Goal: Task Accomplishment & Management: Use online tool/utility

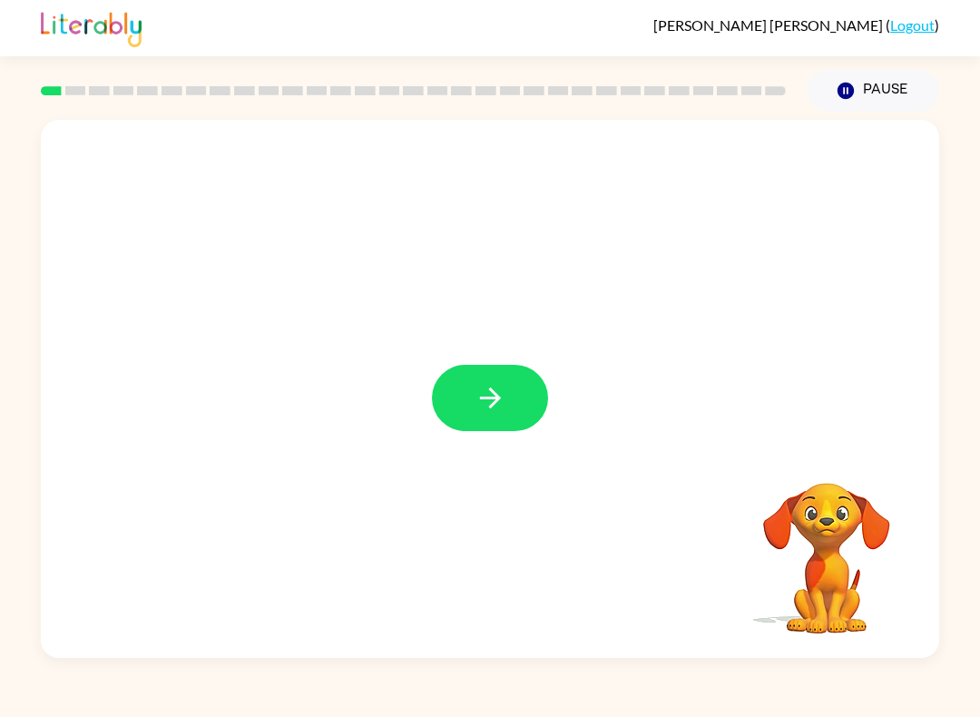
click at [509, 388] on button "button" at bounding box center [490, 398] width 116 height 66
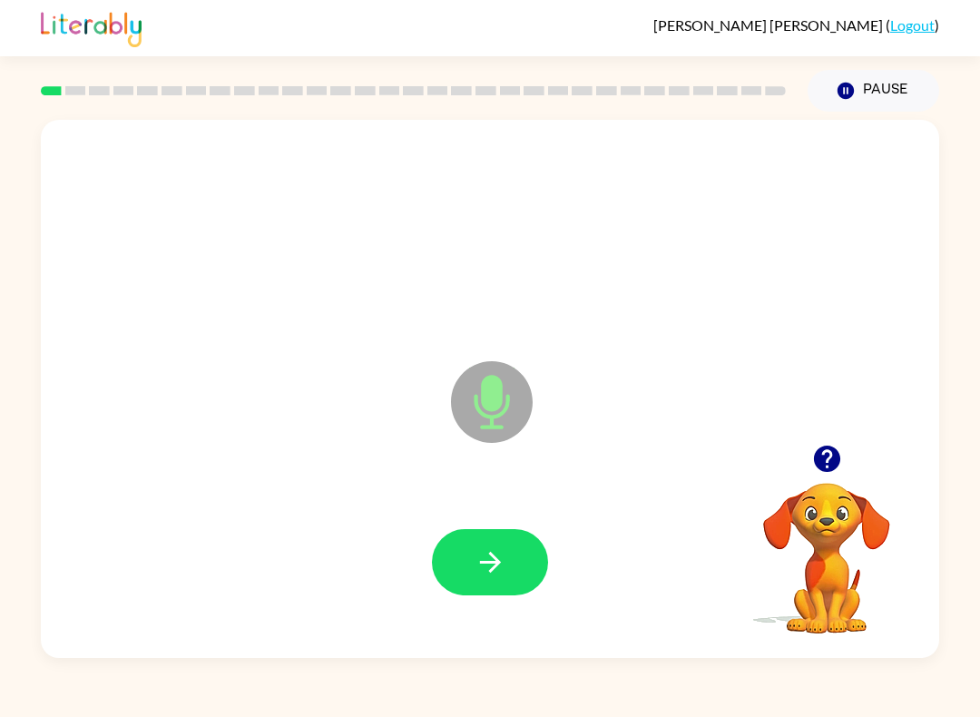
click at [495, 562] on icon "button" at bounding box center [491, 562] width 32 height 32
click at [501, 565] on icon "button" at bounding box center [491, 562] width 32 height 32
click at [482, 573] on icon "button" at bounding box center [491, 562] width 32 height 32
click at [479, 564] on icon "button" at bounding box center [491, 562] width 32 height 32
click at [486, 568] on icon "button" at bounding box center [491, 562] width 32 height 32
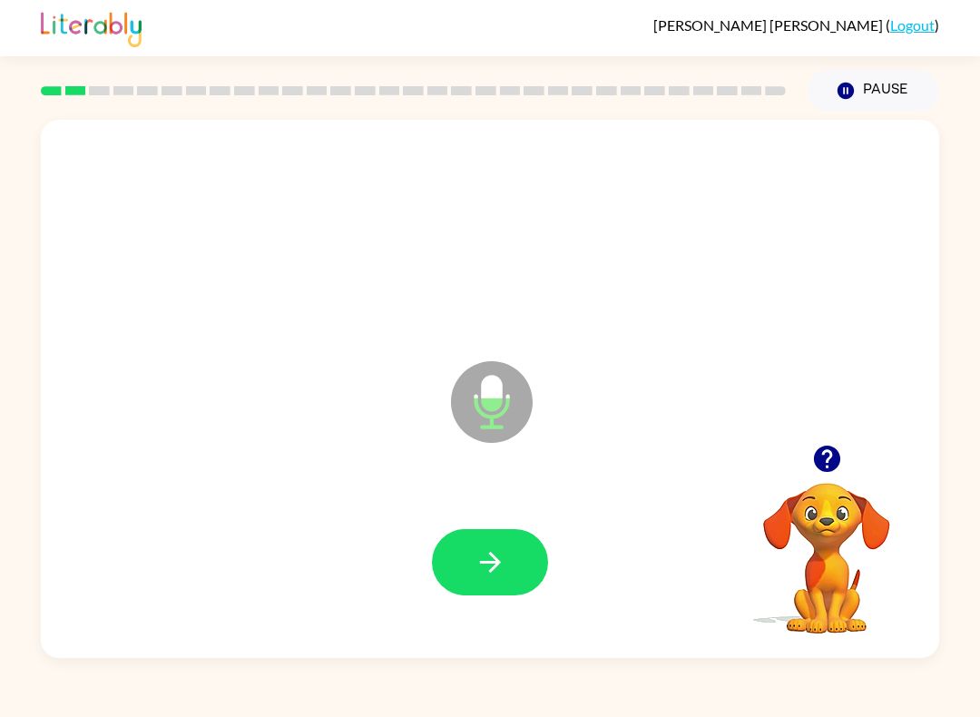
click at [502, 546] on button "button" at bounding box center [490, 562] width 116 height 66
click at [491, 556] on icon "button" at bounding box center [489, 562] width 21 height 21
click at [522, 556] on button "button" at bounding box center [490, 562] width 116 height 66
click at [493, 563] on icon "button" at bounding box center [489, 562] width 21 height 21
click at [483, 572] on icon "button" at bounding box center [491, 562] width 32 height 32
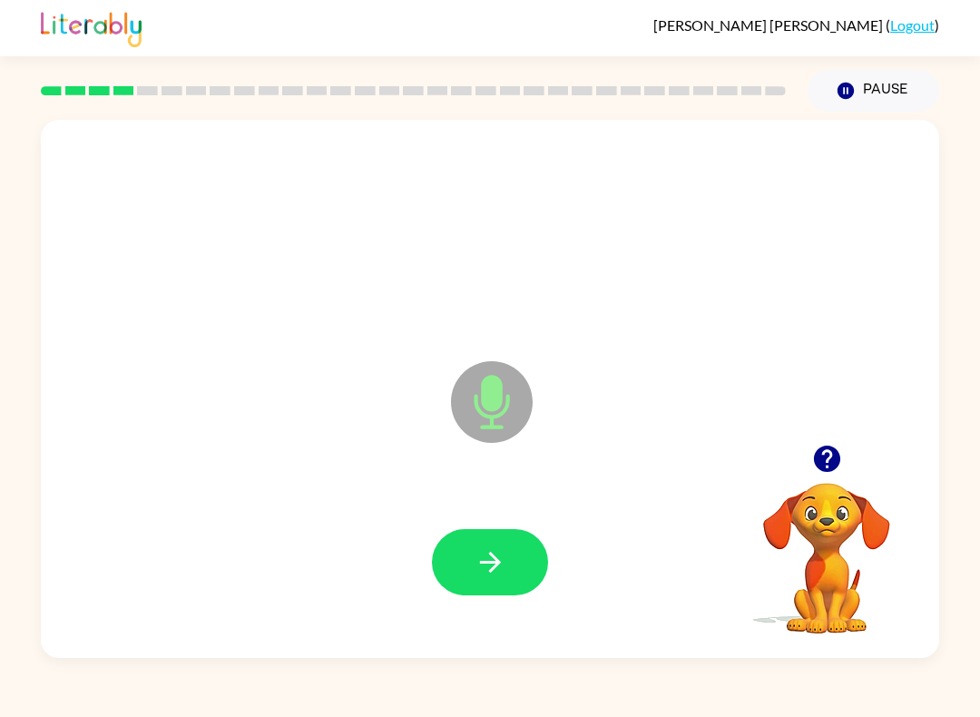
click at [496, 556] on icon "button" at bounding box center [491, 562] width 32 height 32
click at [507, 562] on button "button" at bounding box center [490, 562] width 116 height 66
click at [496, 569] on icon "button" at bounding box center [491, 562] width 32 height 32
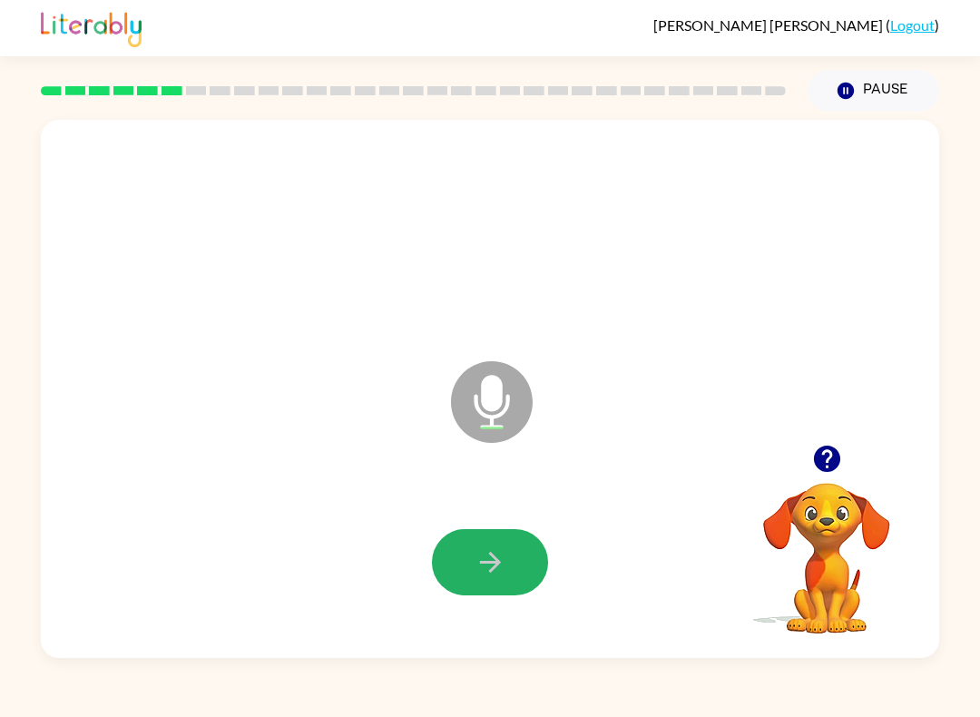
click at [487, 574] on icon "button" at bounding box center [491, 562] width 32 height 32
click at [492, 565] on icon "button" at bounding box center [491, 562] width 32 height 32
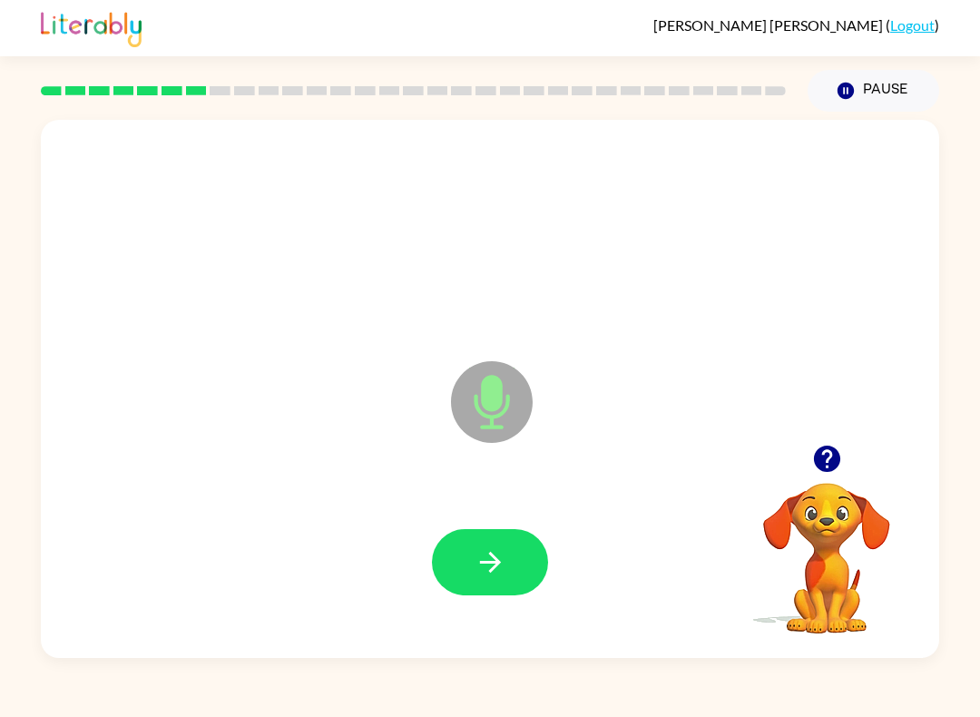
click at [496, 575] on icon "button" at bounding box center [491, 562] width 32 height 32
click at [505, 585] on button "button" at bounding box center [490, 562] width 116 height 66
click at [479, 569] on icon "button" at bounding box center [491, 562] width 32 height 32
click at [503, 575] on icon "button" at bounding box center [491, 562] width 32 height 32
click at [458, 580] on button "button" at bounding box center [490, 562] width 116 height 66
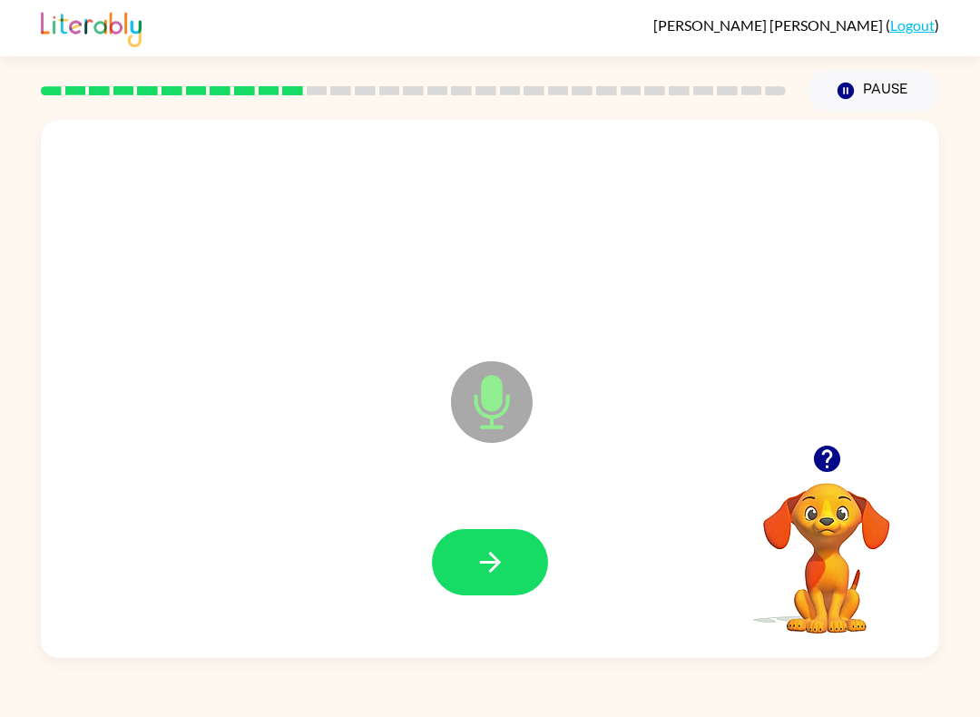
click at [497, 567] on icon "button" at bounding box center [491, 562] width 32 height 32
click at [470, 566] on button "button" at bounding box center [490, 562] width 116 height 66
click at [494, 595] on button "button" at bounding box center [490, 562] width 116 height 66
click at [477, 567] on icon "button" at bounding box center [491, 562] width 32 height 32
click at [496, 572] on icon "button" at bounding box center [491, 562] width 32 height 32
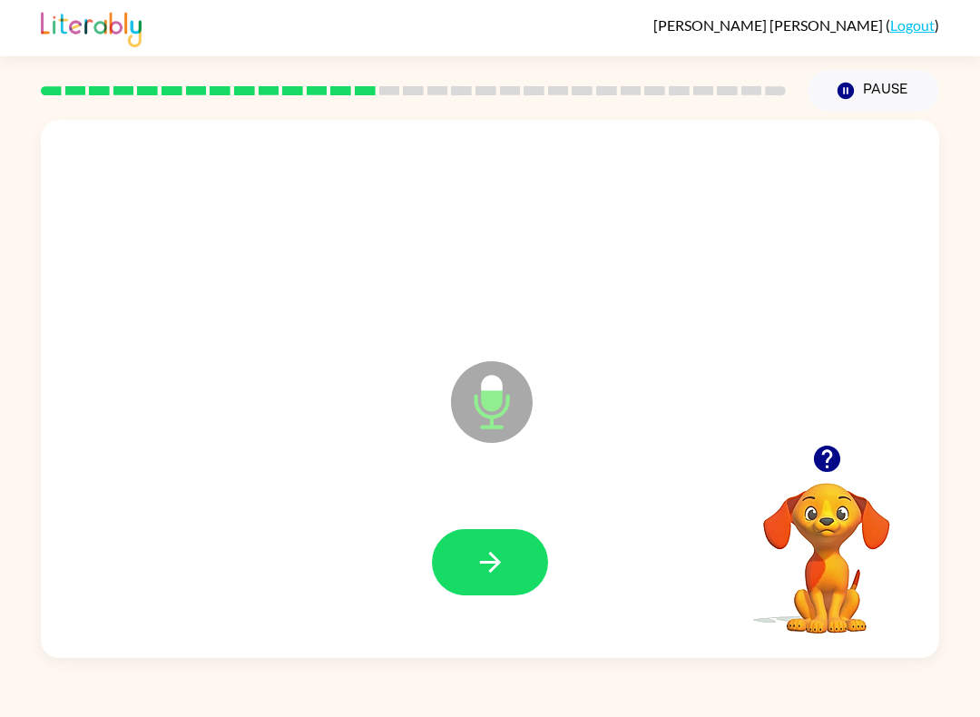
click at [487, 576] on icon "button" at bounding box center [491, 562] width 32 height 32
click at [477, 596] on button "button" at bounding box center [490, 562] width 116 height 66
click at [492, 542] on button "button" at bounding box center [490, 562] width 116 height 66
click at [477, 563] on icon "button" at bounding box center [491, 562] width 32 height 32
click at [494, 560] on icon "button" at bounding box center [491, 562] width 32 height 32
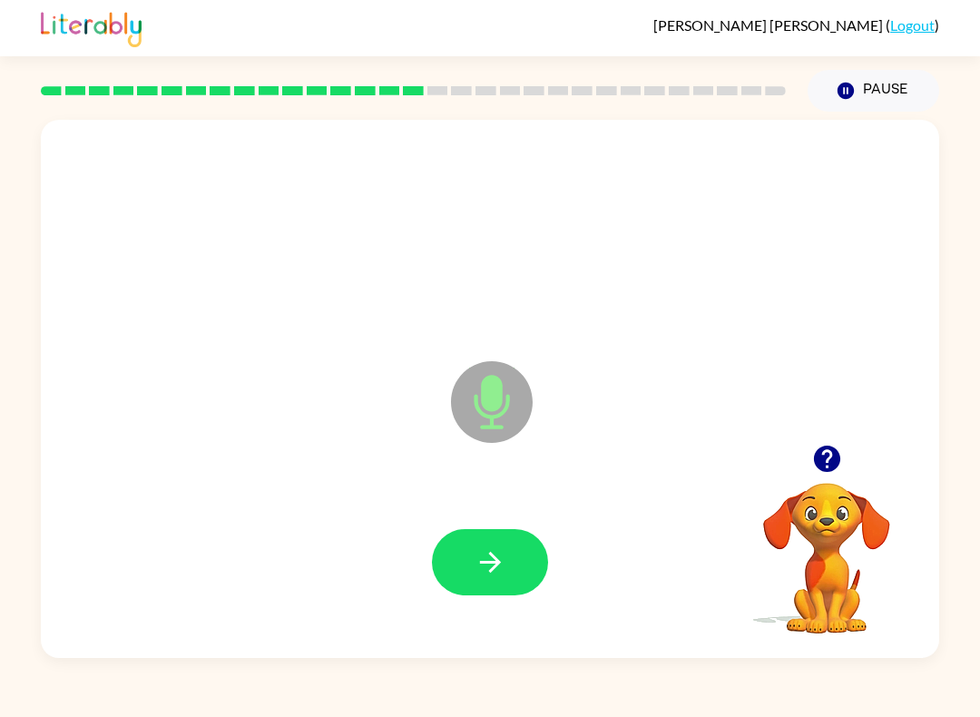
click at [484, 556] on icon "button" at bounding box center [491, 562] width 32 height 32
click at [494, 569] on icon "button" at bounding box center [489, 562] width 21 height 21
click at [496, 570] on icon "button" at bounding box center [491, 562] width 32 height 32
click at [479, 565] on icon "button" at bounding box center [491, 562] width 32 height 32
click at [477, 556] on icon "button" at bounding box center [491, 562] width 32 height 32
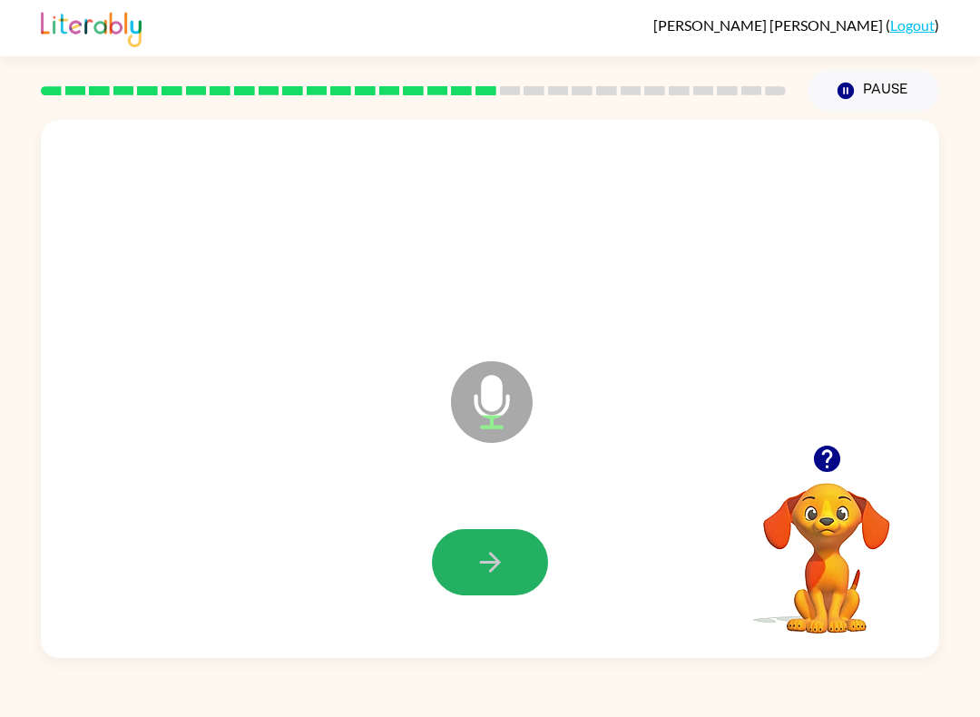
click at [492, 586] on button "button" at bounding box center [490, 562] width 116 height 66
click at [455, 576] on button "button" at bounding box center [490, 562] width 116 height 66
click at [492, 572] on icon "button" at bounding box center [489, 562] width 21 height 21
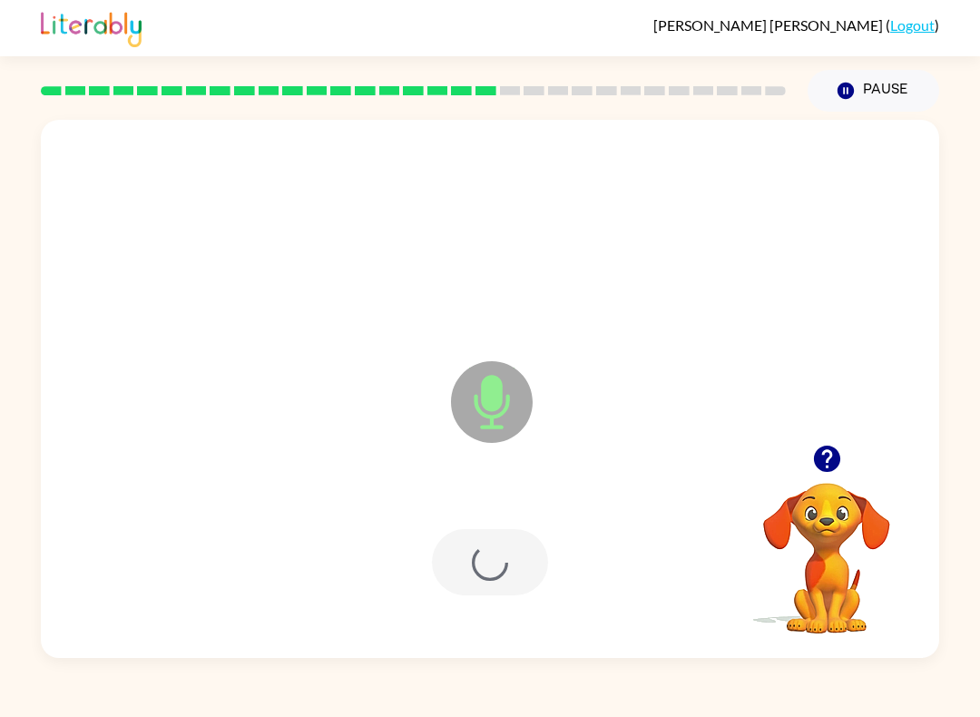
click at [492, 571] on div at bounding box center [490, 562] width 116 height 66
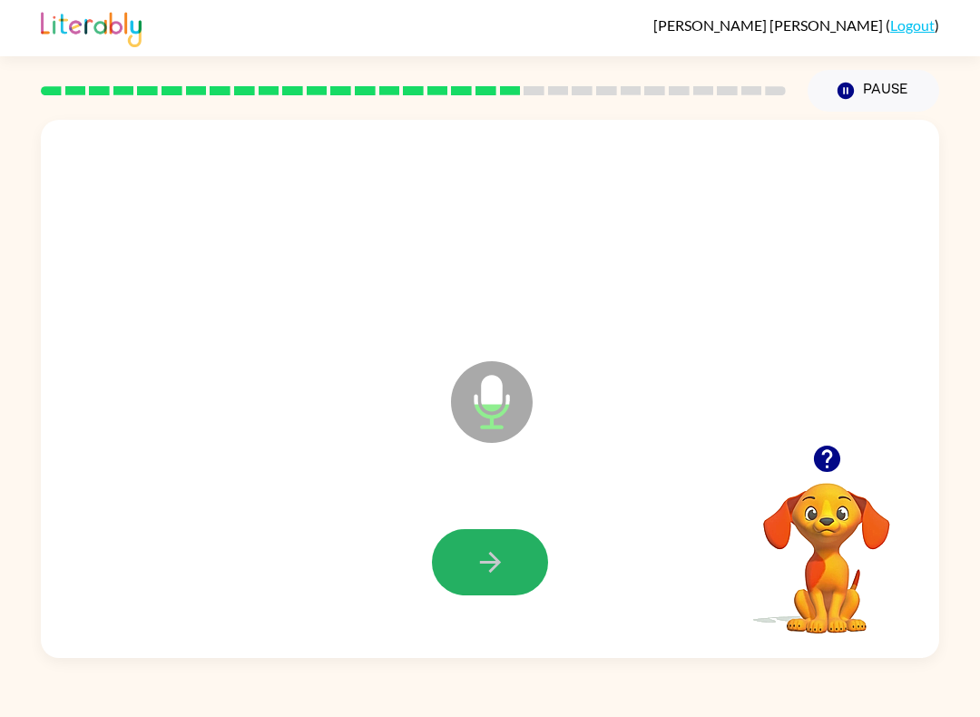
click at [491, 560] on icon "button" at bounding box center [491, 562] width 32 height 32
click at [487, 557] on icon "button" at bounding box center [491, 562] width 32 height 32
click at [502, 563] on icon "button" at bounding box center [491, 562] width 32 height 32
click at [499, 575] on icon "button" at bounding box center [491, 562] width 32 height 32
click at [506, 581] on button "button" at bounding box center [490, 562] width 116 height 66
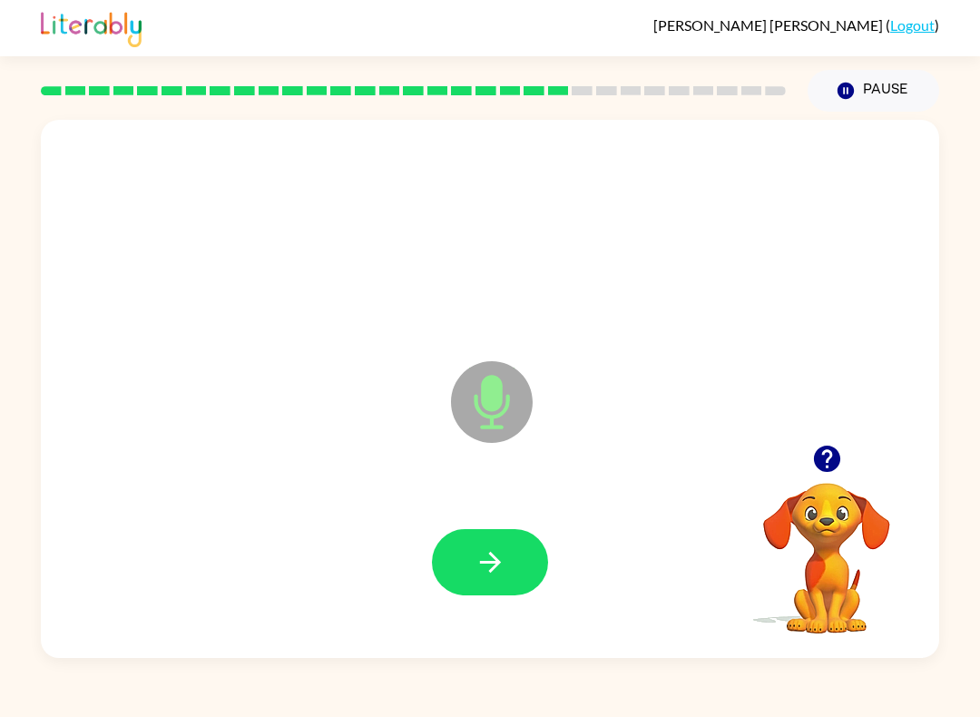
click at [481, 582] on button "button" at bounding box center [490, 562] width 116 height 66
click at [499, 537] on button "button" at bounding box center [490, 562] width 116 height 66
click at [508, 585] on button "button" at bounding box center [490, 562] width 116 height 66
click at [500, 578] on icon "button" at bounding box center [491, 562] width 32 height 32
click at [494, 559] on icon "button" at bounding box center [489, 562] width 21 height 21
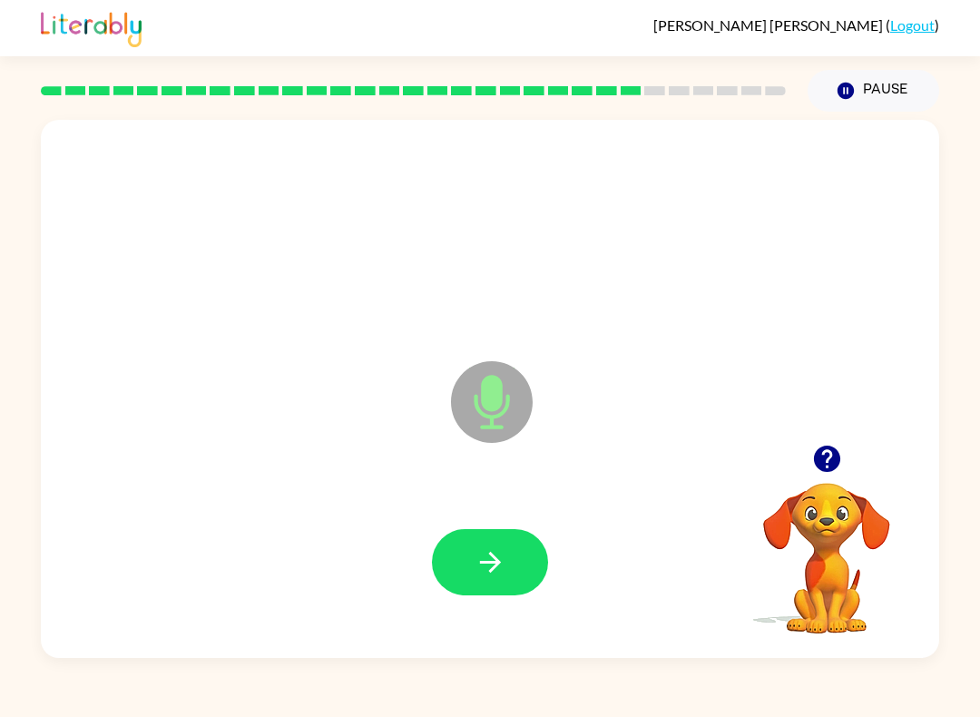
click at [487, 576] on icon "button" at bounding box center [491, 562] width 32 height 32
click at [487, 556] on icon "button" at bounding box center [491, 562] width 32 height 32
click at [463, 578] on button "button" at bounding box center [490, 562] width 116 height 66
click at [499, 567] on icon "button" at bounding box center [491, 562] width 32 height 32
click at [487, 579] on button "button" at bounding box center [490, 562] width 116 height 66
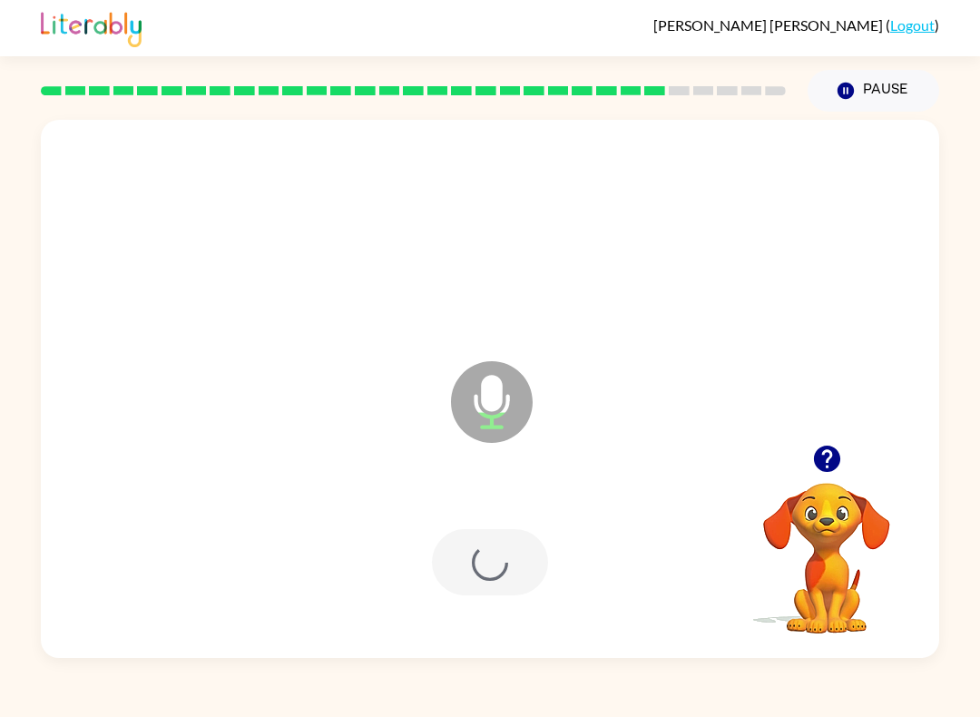
click at [487, 579] on div at bounding box center [490, 562] width 116 height 66
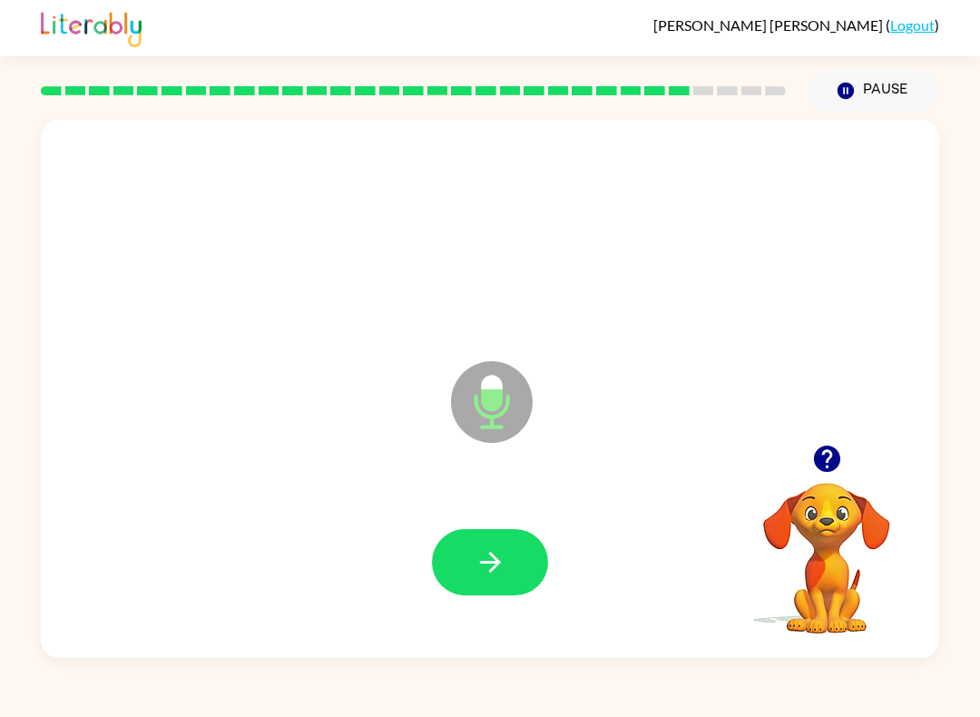
click at [487, 611] on div at bounding box center [490, 562] width 862 height 155
click at [482, 578] on icon "button" at bounding box center [491, 562] width 32 height 32
click at [497, 553] on icon "button" at bounding box center [491, 562] width 32 height 32
click at [464, 596] on button "button" at bounding box center [490, 562] width 116 height 66
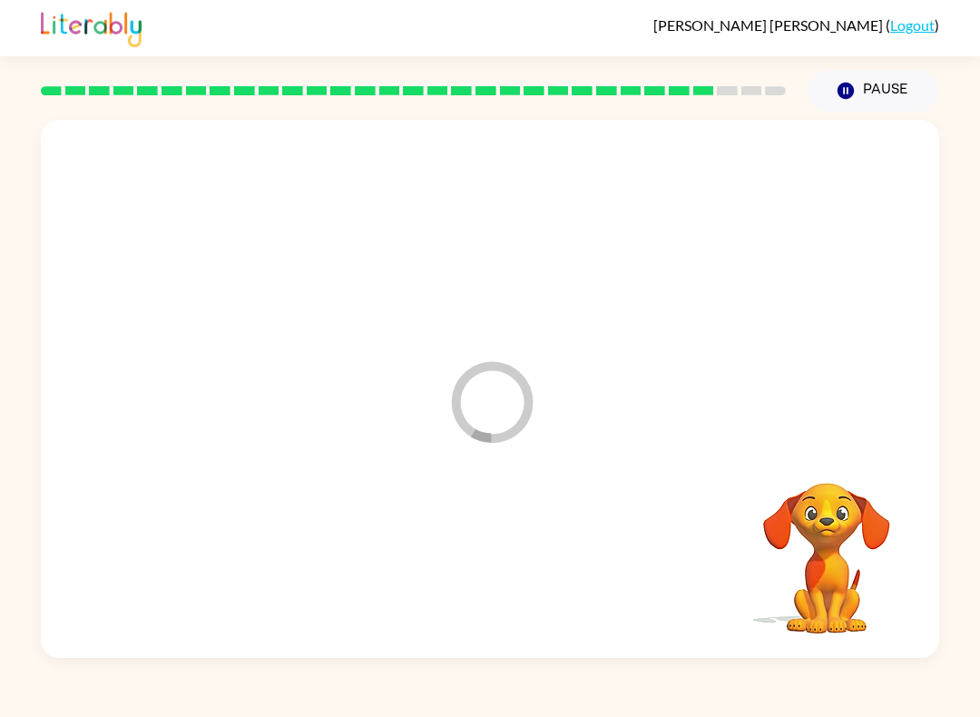
click at [472, 604] on div at bounding box center [490, 562] width 862 height 155
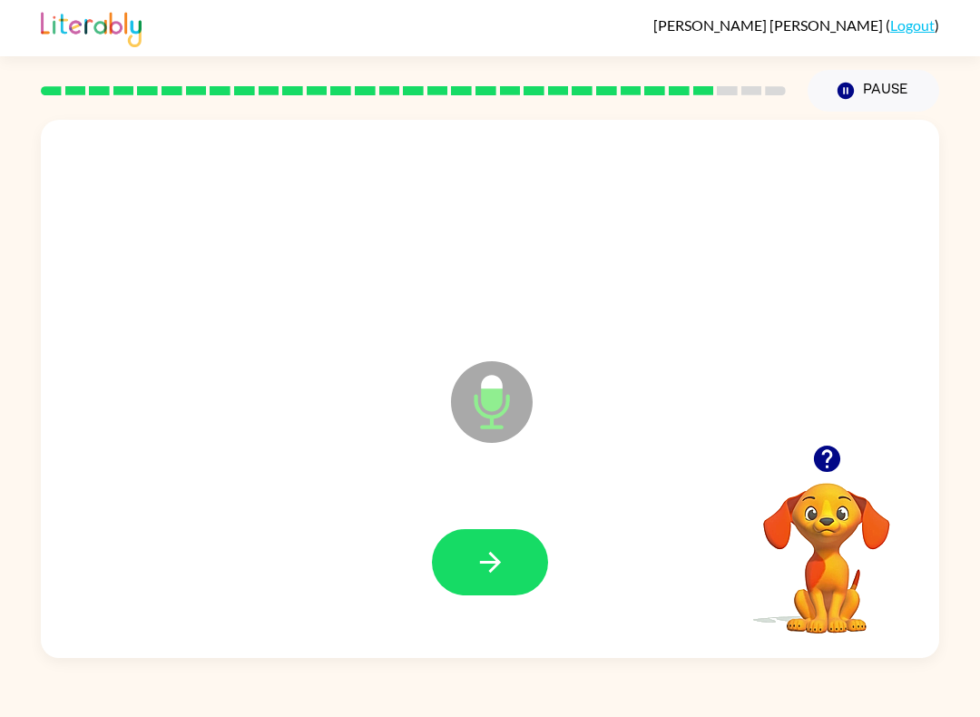
click at [492, 575] on icon "button" at bounding box center [491, 562] width 32 height 32
click at [479, 564] on icon "button" at bounding box center [491, 562] width 32 height 32
click at [489, 573] on icon "button" at bounding box center [491, 562] width 32 height 32
click at [498, 576] on icon "button" at bounding box center [491, 562] width 32 height 32
click at [505, 580] on button "button" at bounding box center [490, 562] width 116 height 66
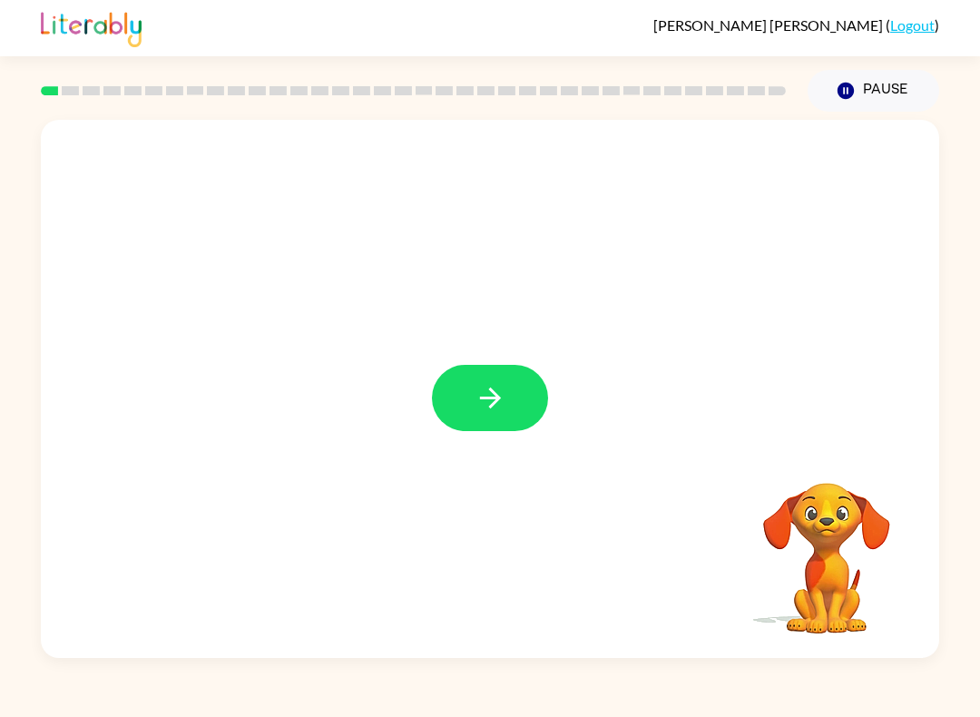
click at [498, 410] on icon "button" at bounding box center [491, 398] width 32 height 32
click at [911, 553] on video "Your browser must support playing .mp4 files to use Literably. Please try using…" at bounding box center [827, 546] width 182 height 182
click at [822, 576] on video "Your browser must support playing .mp4 files to use Literably. Please try using…" at bounding box center [827, 546] width 182 height 182
click at [768, 558] on video "Your browser must support playing .mp4 files to use Literably. Please try using…" at bounding box center [827, 546] width 182 height 182
click at [836, 538] on video "Your browser must support playing .mp4 files to use Literably. Please try using…" at bounding box center [827, 546] width 182 height 182
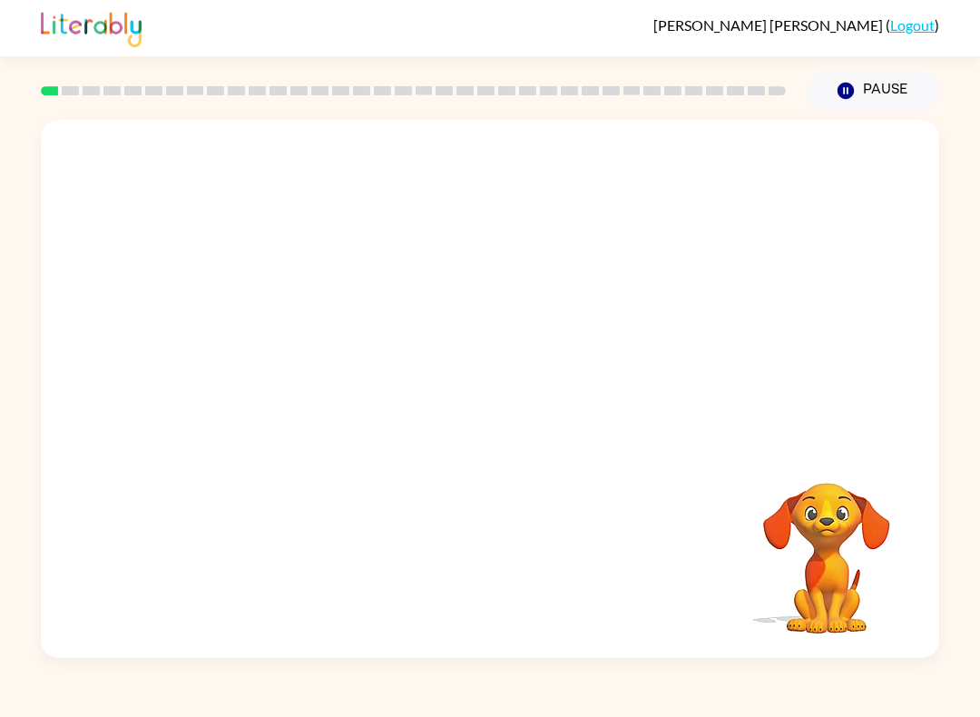
click at [500, 476] on div at bounding box center [490, 389] width 899 height 538
click at [658, 612] on div at bounding box center [490, 562] width 862 height 155
click at [822, 540] on video "Your browser must support playing .mp4 files to use Literably. Please try using…" at bounding box center [827, 546] width 182 height 182
click at [815, 556] on video "Your browser must support playing .mp4 files to use Literably. Please try using…" at bounding box center [827, 546] width 182 height 182
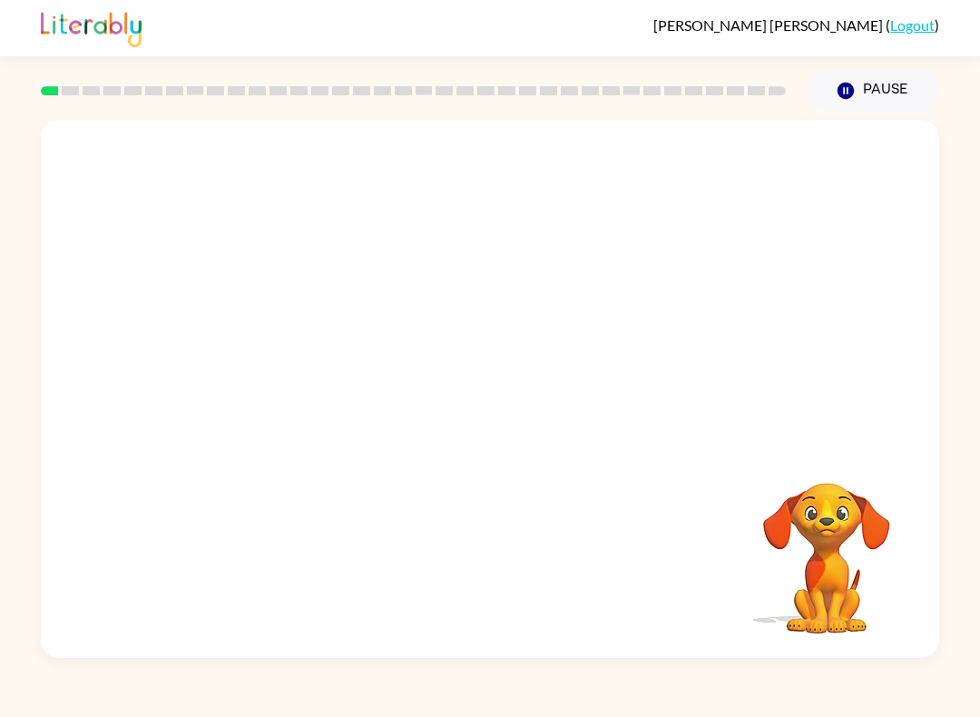
click at [815, 556] on video "Your browser must support playing .mp4 files to use Literably. Please try using…" at bounding box center [827, 546] width 182 height 182
click at [842, 535] on video "Your browser must support playing .mp4 files to use Literably. Please try using…" at bounding box center [827, 546] width 182 height 182
click at [871, 543] on video "Your browser must support playing .mp4 files to use Literably. Please try using…" at bounding box center [827, 546] width 182 height 182
click at [871, 84] on button "Pause Pause" at bounding box center [874, 91] width 132 height 42
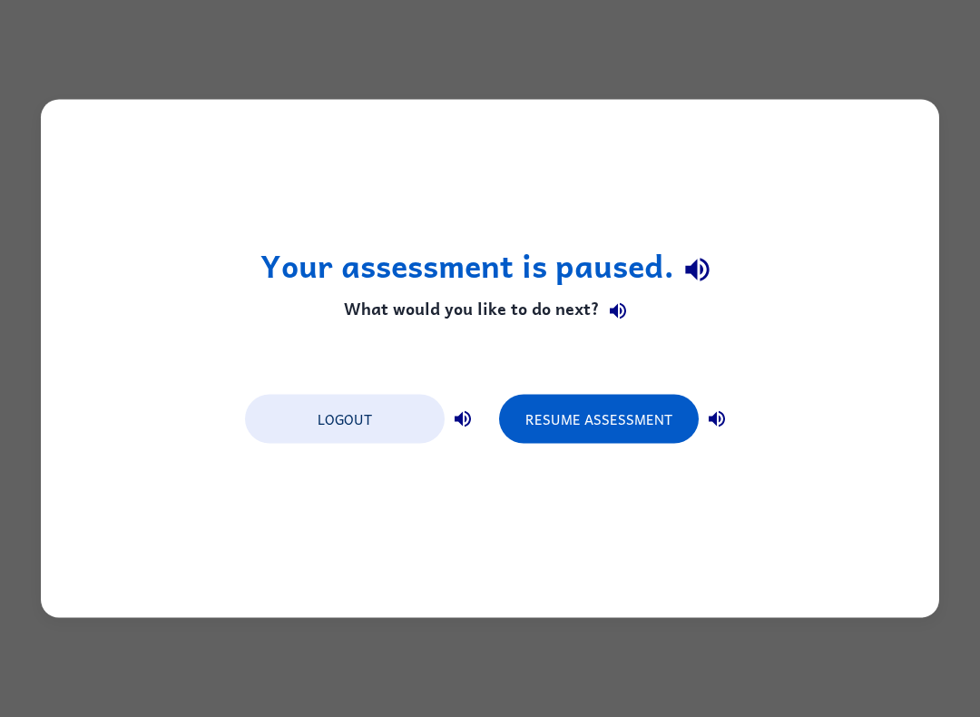
click at [613, 418] on button "Resume Assessment" at bounding box center [599, 419] width 200 height 49
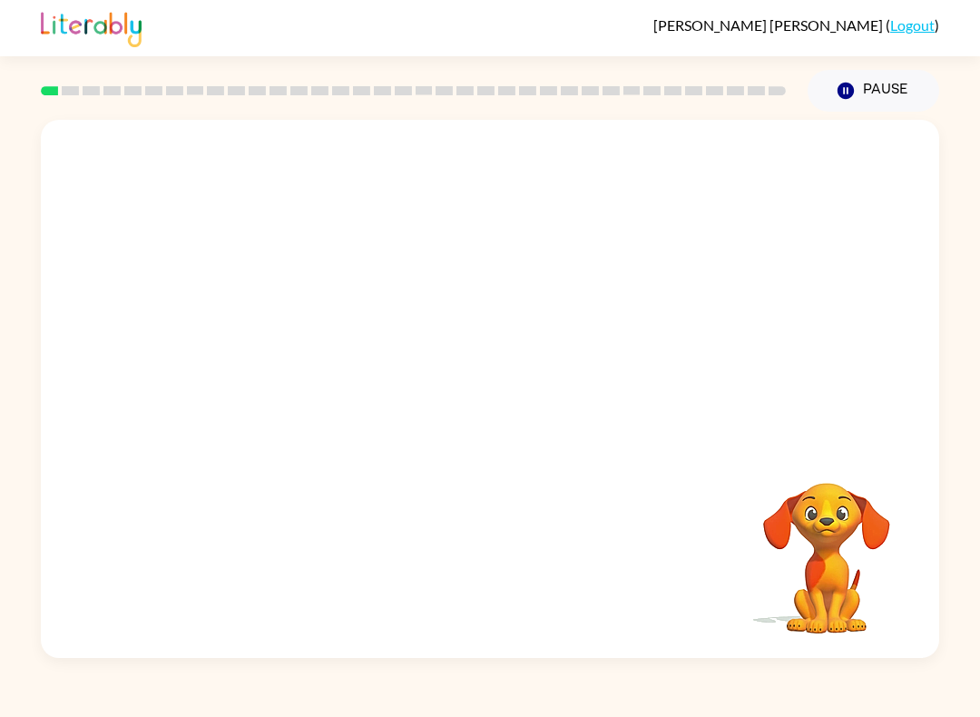
click at [823, 532] on video "Your browser must support playing .mp4 files to use Literably. Please try using…" at bounding box center [827, 546] width 182 height 182
click at [815, 517] on video "Your browser must support playing .mp4 files to use Literably. Please try using…" at bounding box center [827, 546] width 182 height 182
click at [499, 412] on icon "button" at bounding box center [491, 398] width 32 height 32
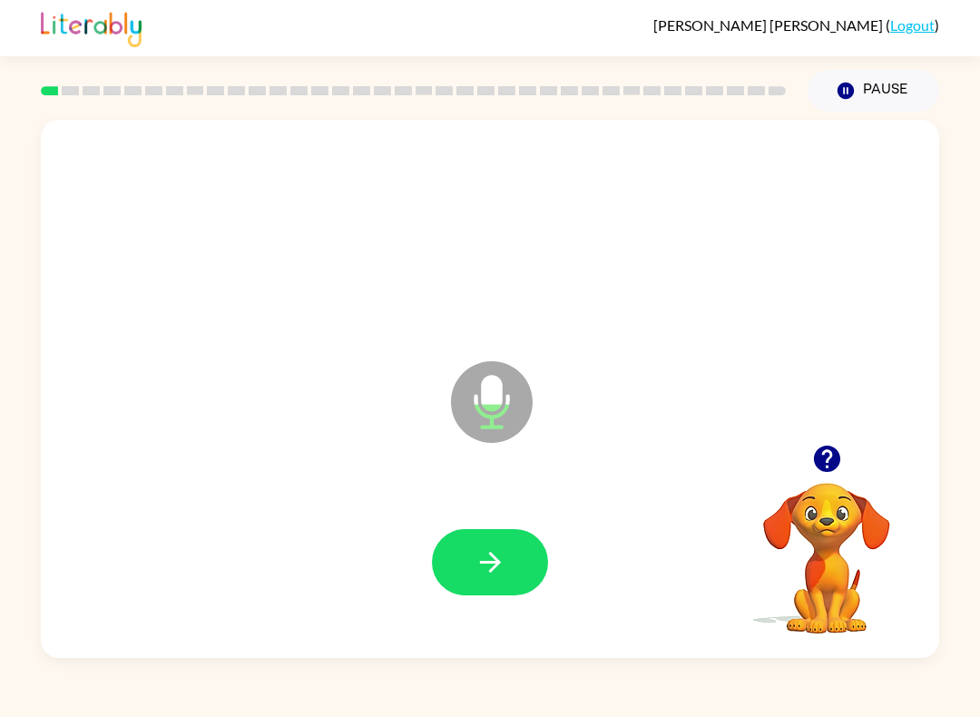
click at [522, 550] on button "button" at bounding box center [490, 562] width 116 height 66
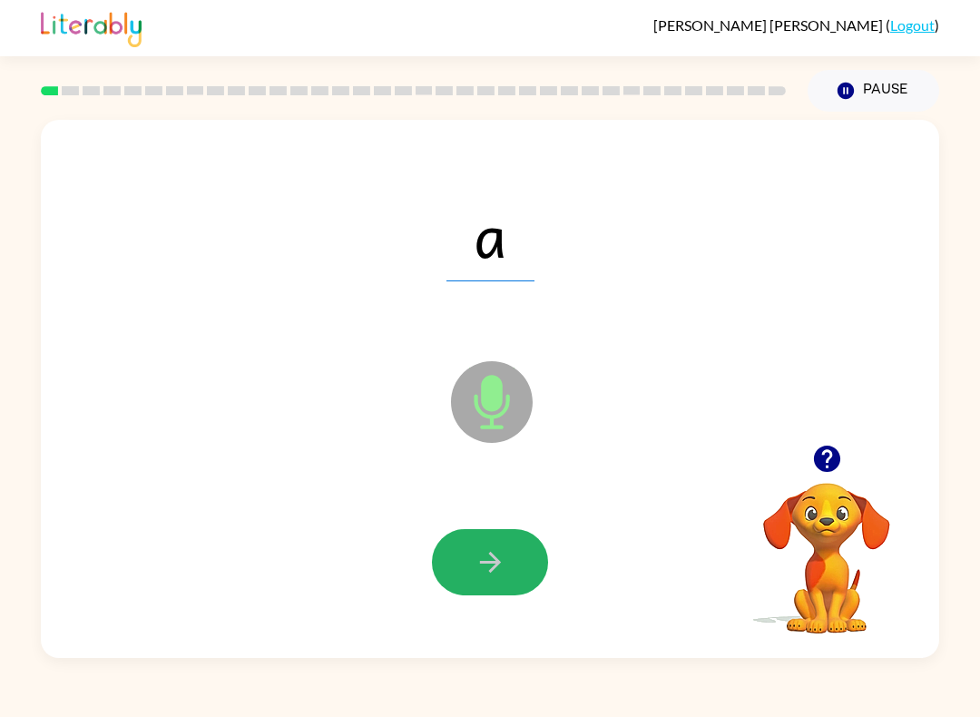
click at [471, 574] on button "button" at bounding box center [490, 562] width 116 height 66
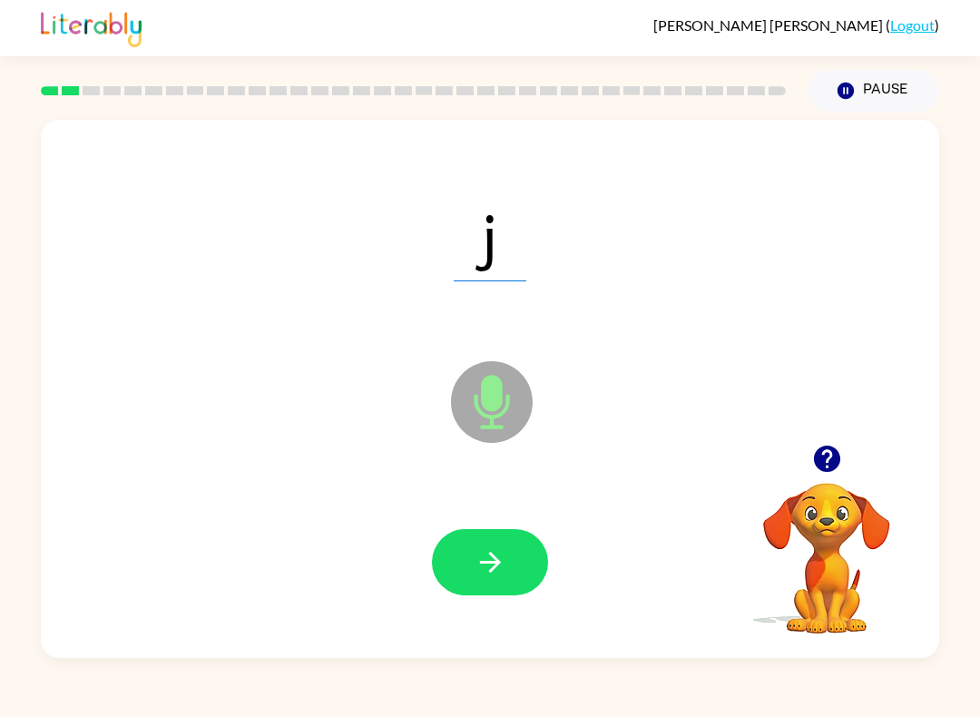
click at [520, 586] on button "button" at bounding box center [490, 562] width 116 height 66
click at [490, 560] on icon "button" at bounding box center [491, 562] width 32 height 32
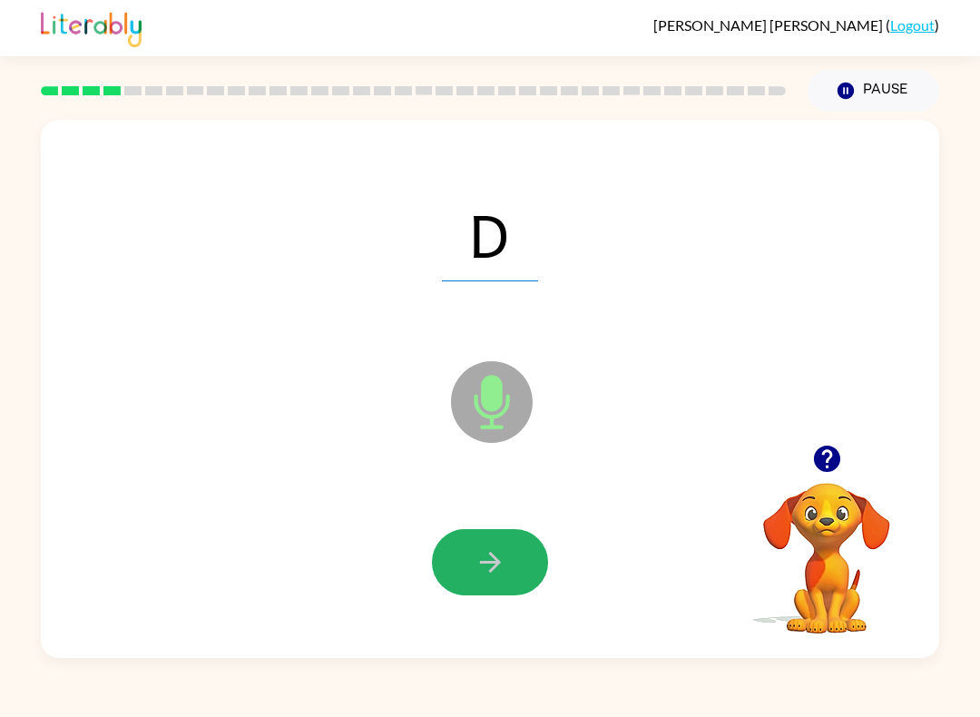
click at [497, 563] on icon "button" at bounding box center [489, 562] width 21 height 21
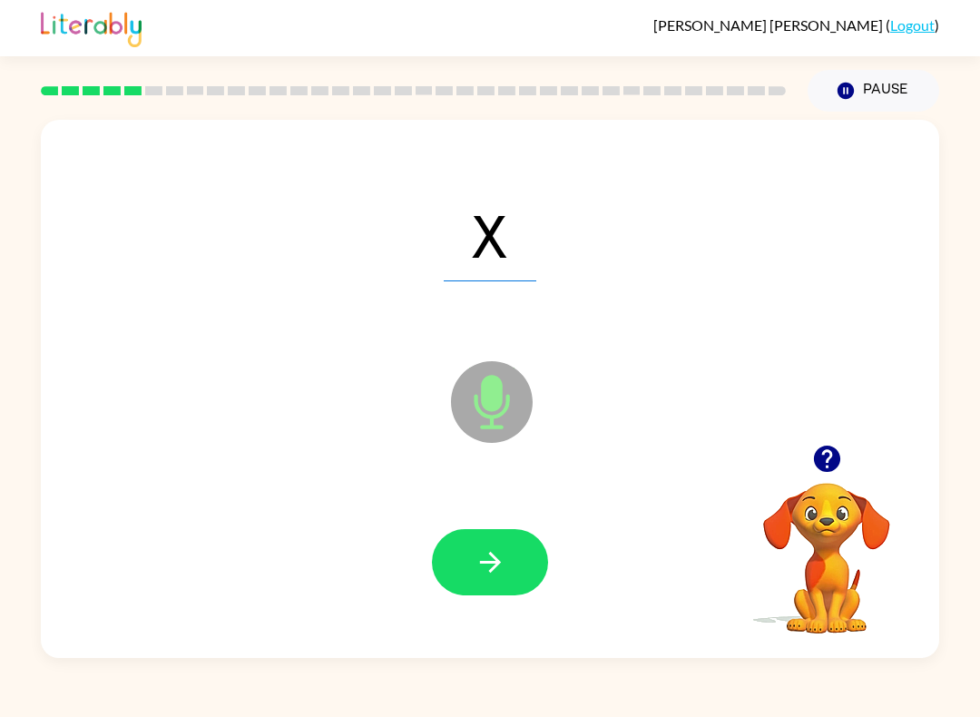
click at [516, 550] on button "button" at bounding box center [490, 562] width 116 height 66
click at [496, 564] on icon "button" at bounding box center [489, 562] width 21 height 21
click at [497, 567] on icon "button" at bounding box center [491, 562] width 32 height 32
click at [507, 541] on button "button" at bounding box center [490, 562] width 116 height 66
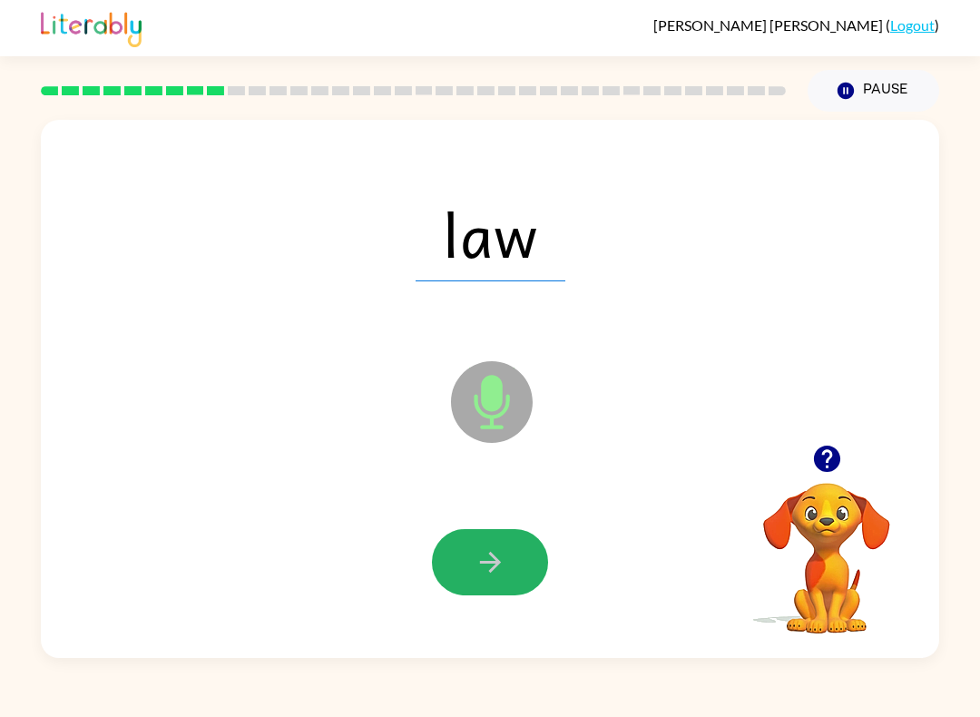
click at [487, 558] on icon "button" at bounding box center [491, 562] width 32 height 32
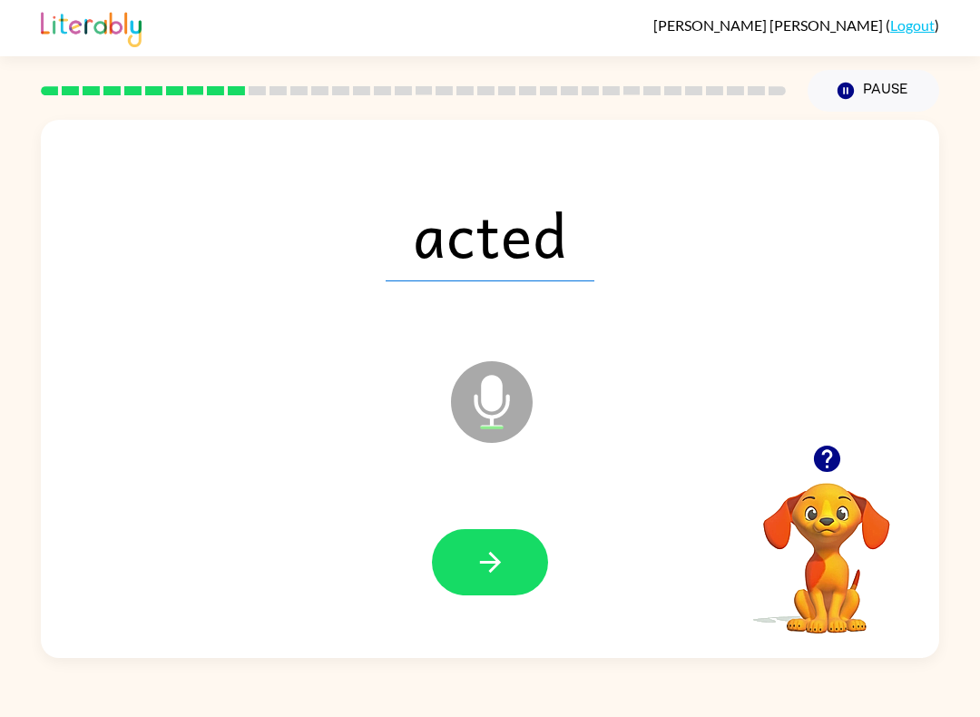
click at [497, 581] on button "button" at bounding box center [490, 562] width 116 height 66
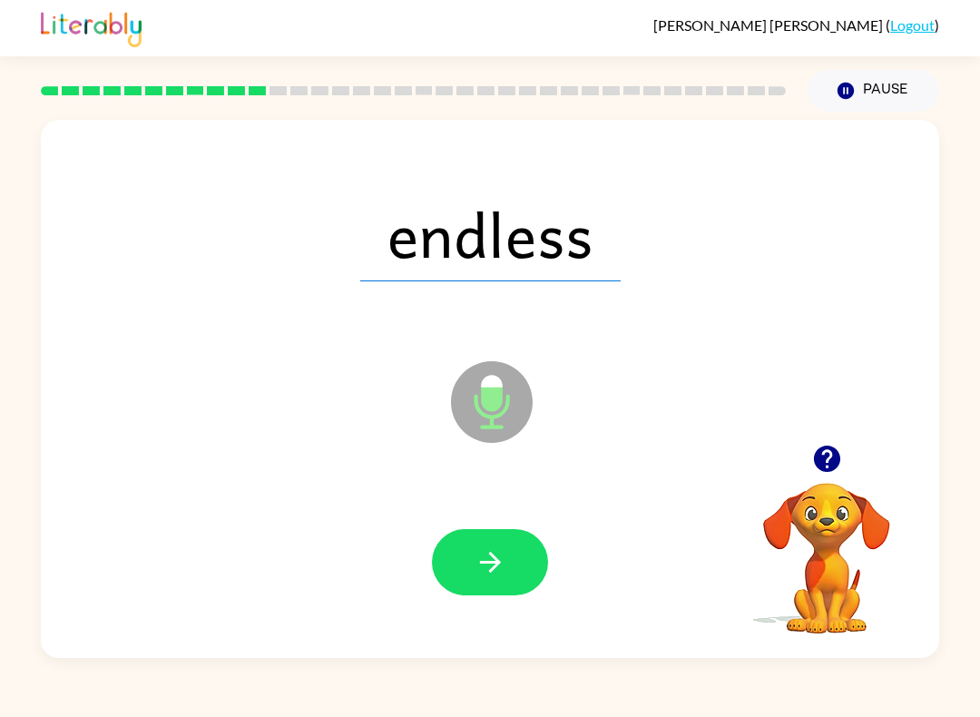
click at [494, 565] on icon "button" at bounding box center [491, 562] width 32 height 32
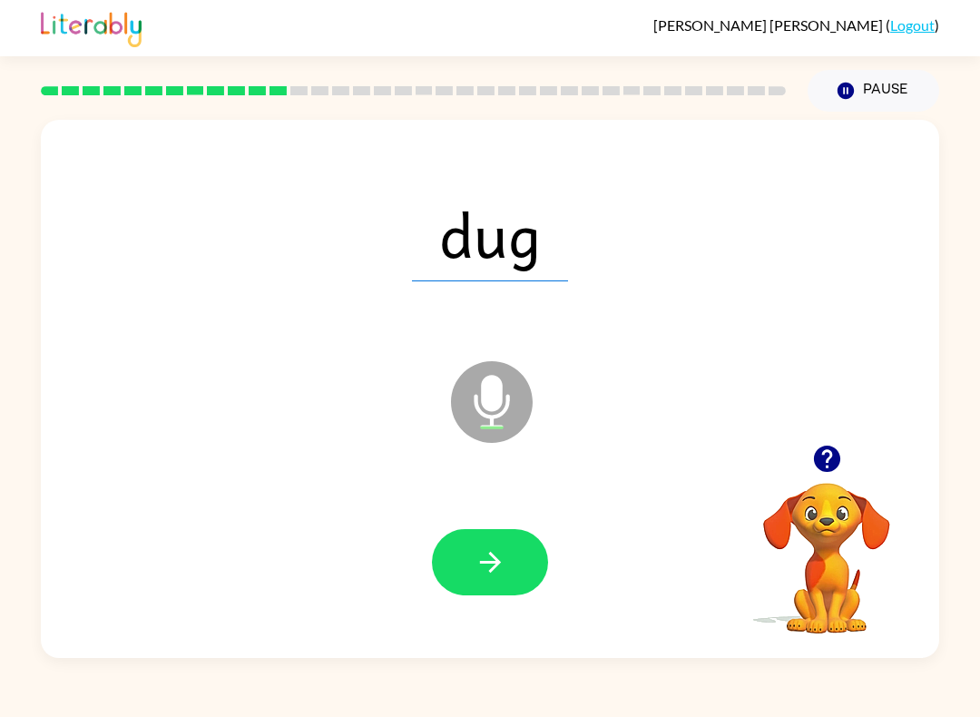
click at [519, 538] on button "button" at bounding box center [490, 562] width 116 height 66
click at [510, 548] on button "button" at bounding box center [490, 562] width 116 height 66
click at [503, 546] on button "button" at bounding box center [490, 562] width 116 height 66
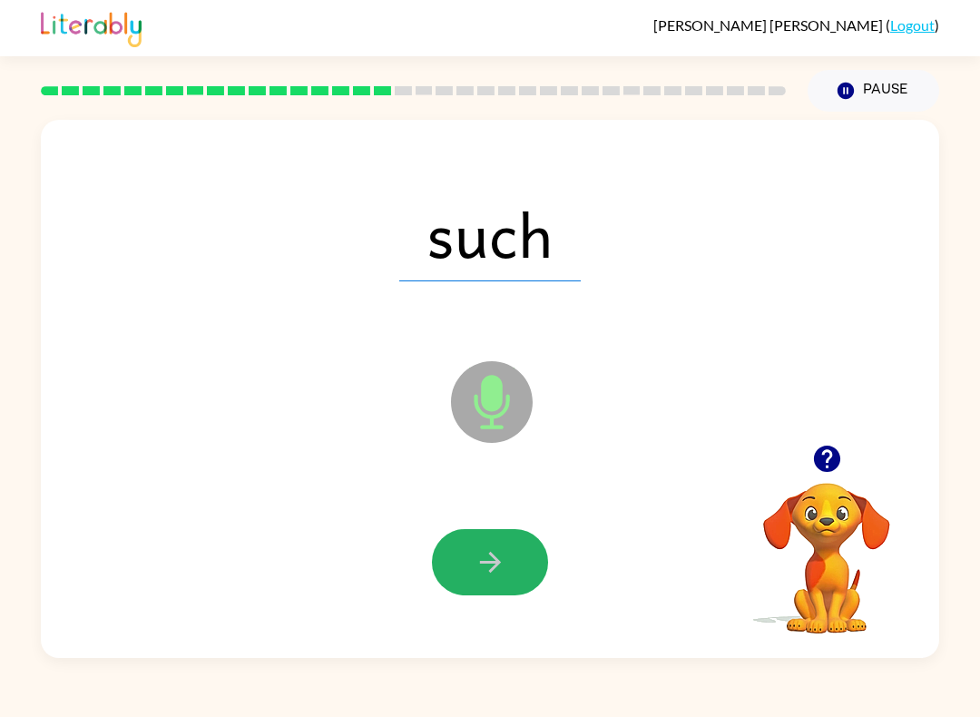
click at [498, 552] on icon "button" at bounding box center [491, 562] width 32 height 32
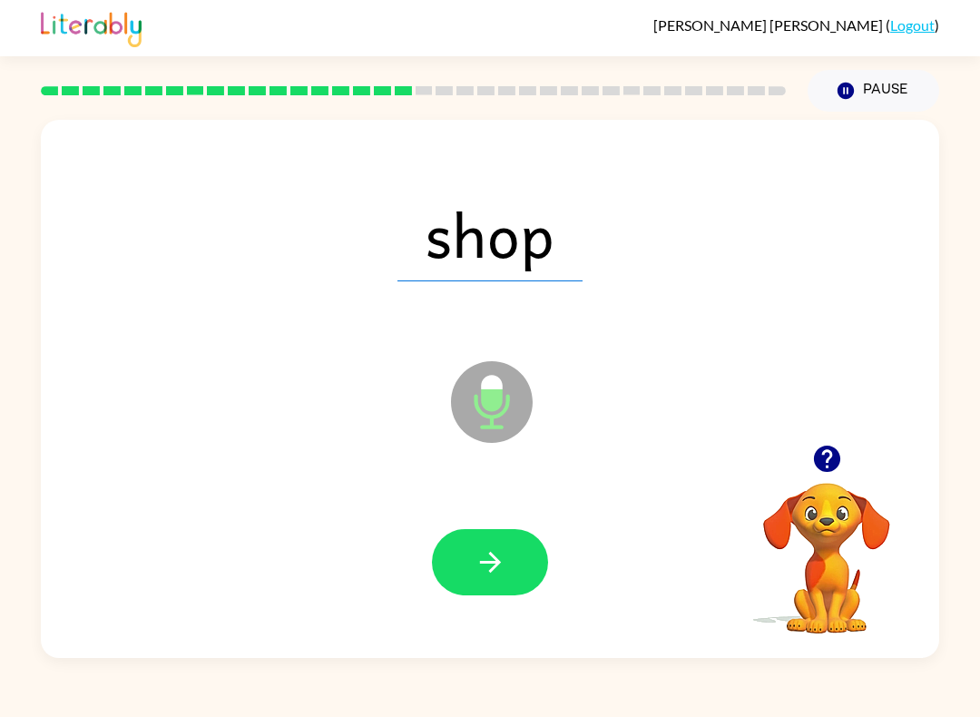
click at [494, 537] on button "button" at bounding box center [490, 562] width 116 height 66
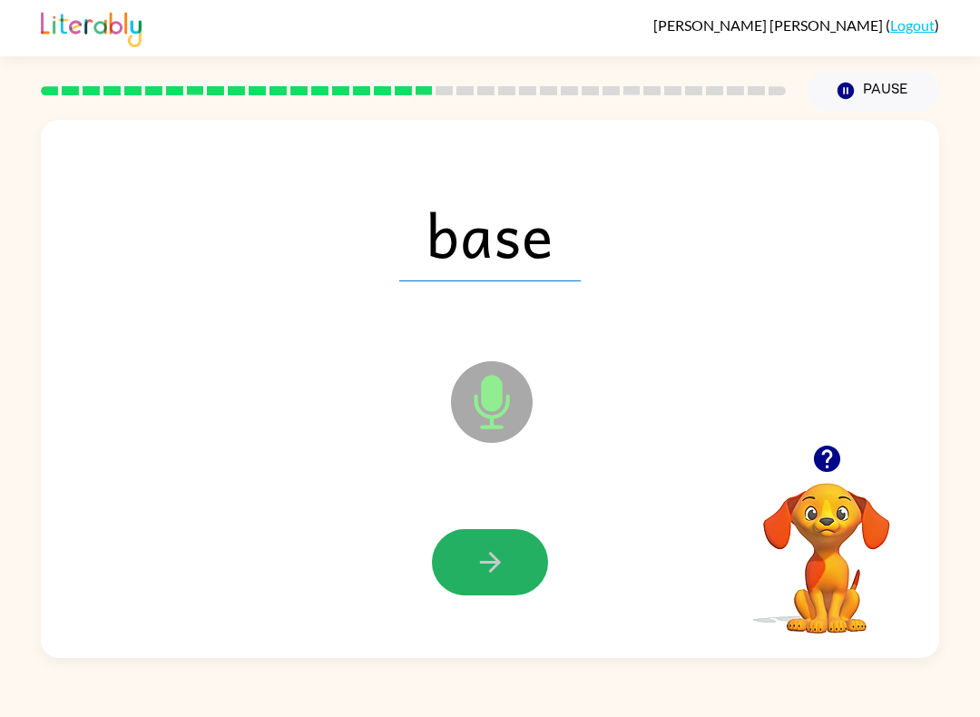
click at [496, 554] on icon "button" at bounding box center [491, 562] width 32 height 32
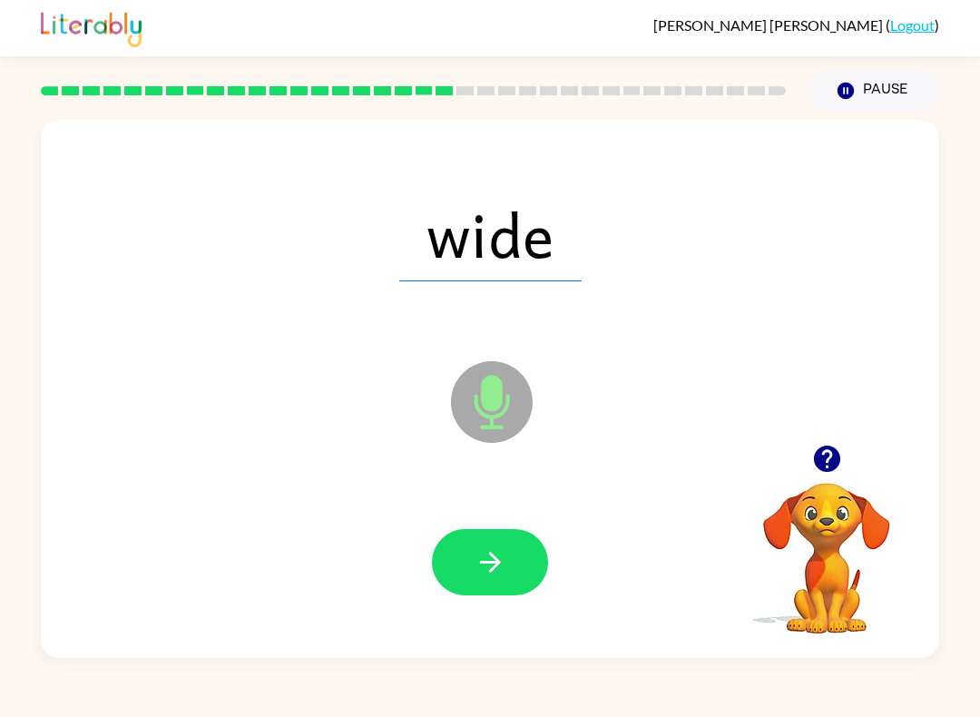
click at [505, 560] on icon "button" at bounding box center [491, 562] width 32 height 32
click at [482, 551] on icon "button" at bounding box center [491, 562] width 32 height 32
click at [502, 556] on icon "button" at bounding box center [491, 562] width 32 height 32
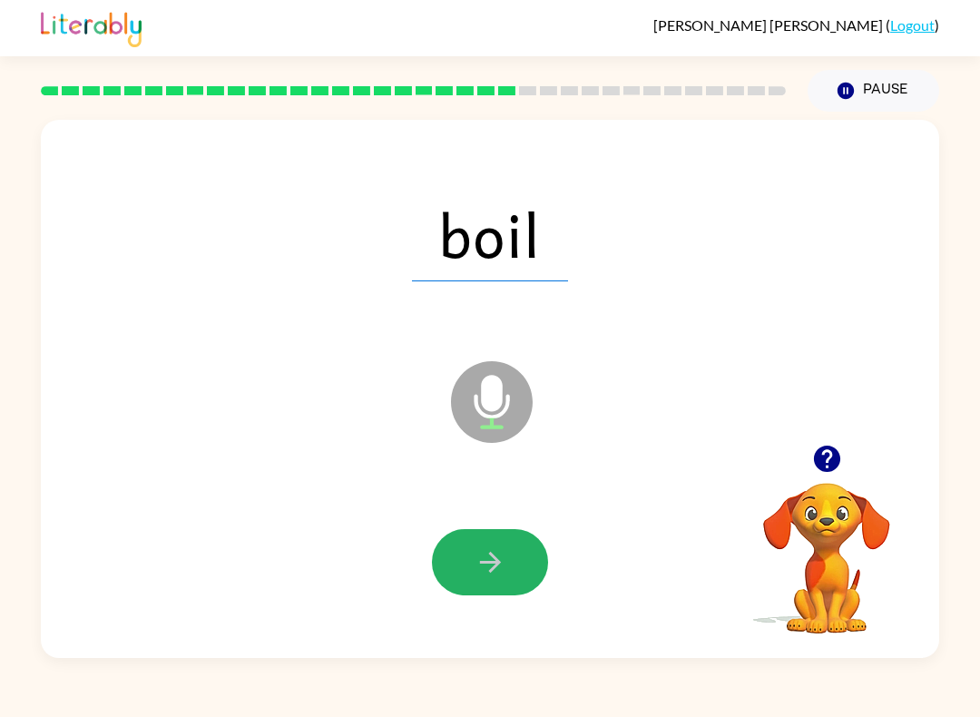
click at [483, 569] on icon "button" at bounding box center [491, 562] width 32 height 32
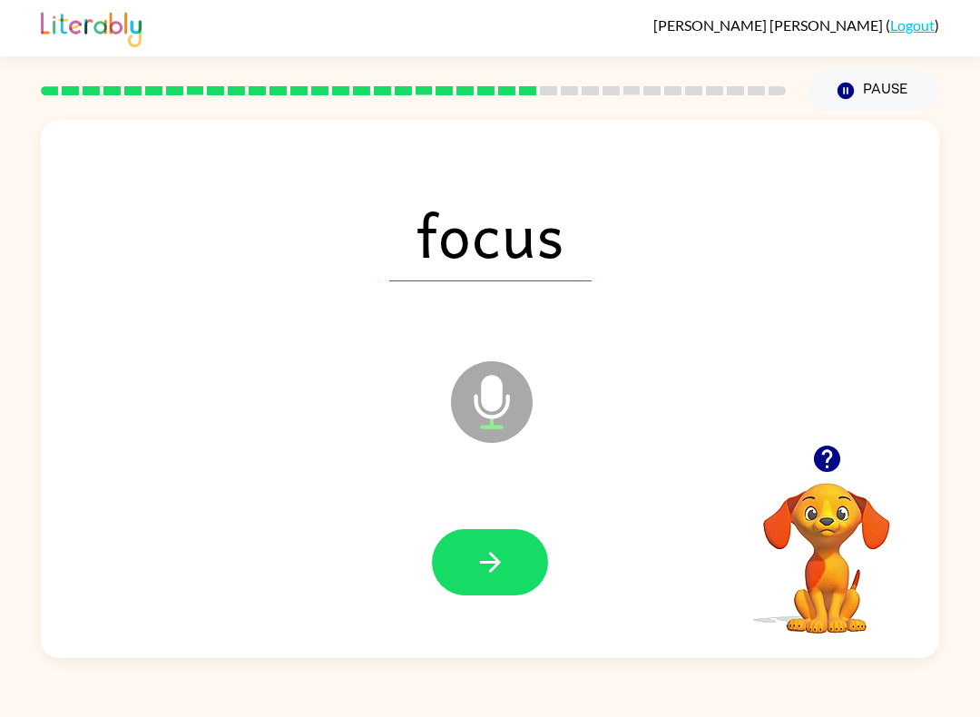
click at [485, 534] on button "button" at bounding box center [490, 562] width 116 height 66
click at [501, 564] on icon "button" at bounding box center [491, 562] width 32 height 32
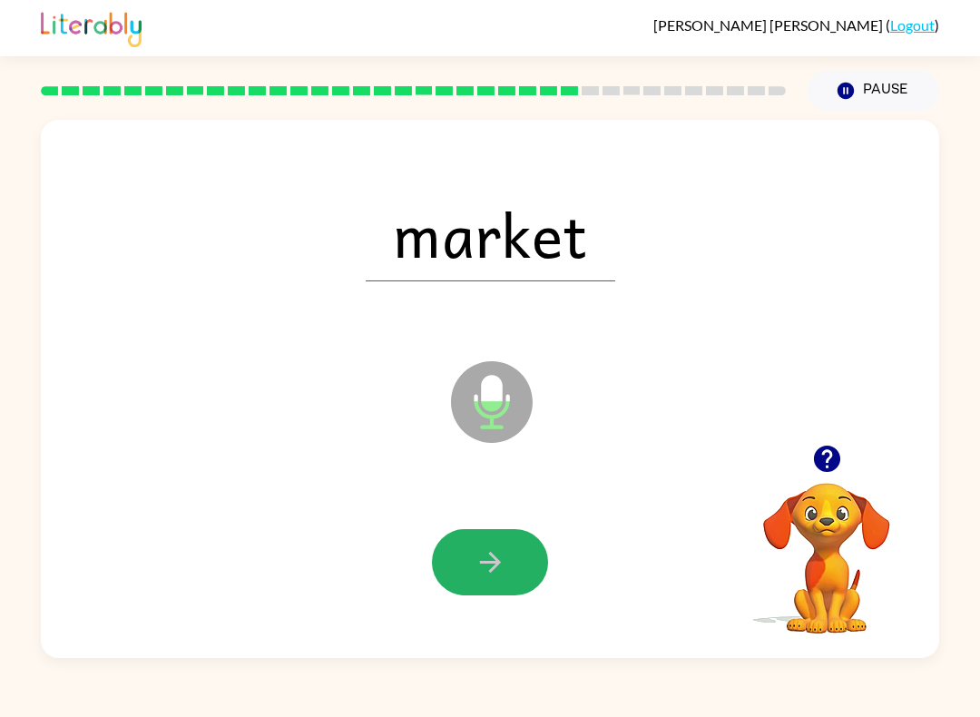
click at [507, 562] on button "button" at bounding box center [490, 562] width 116 height 66
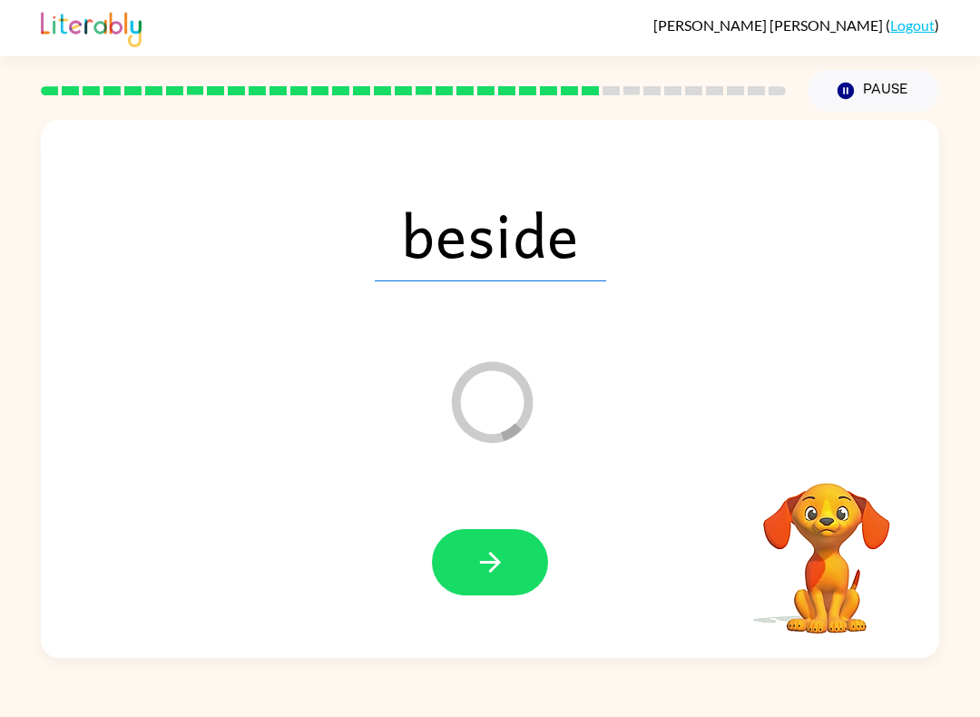
click at [507, 558] on button "button" at bounding box center [490, 562] width 116 height 66
click at [506, 558] on div at bounding box center [490, 562] width 116 height 66
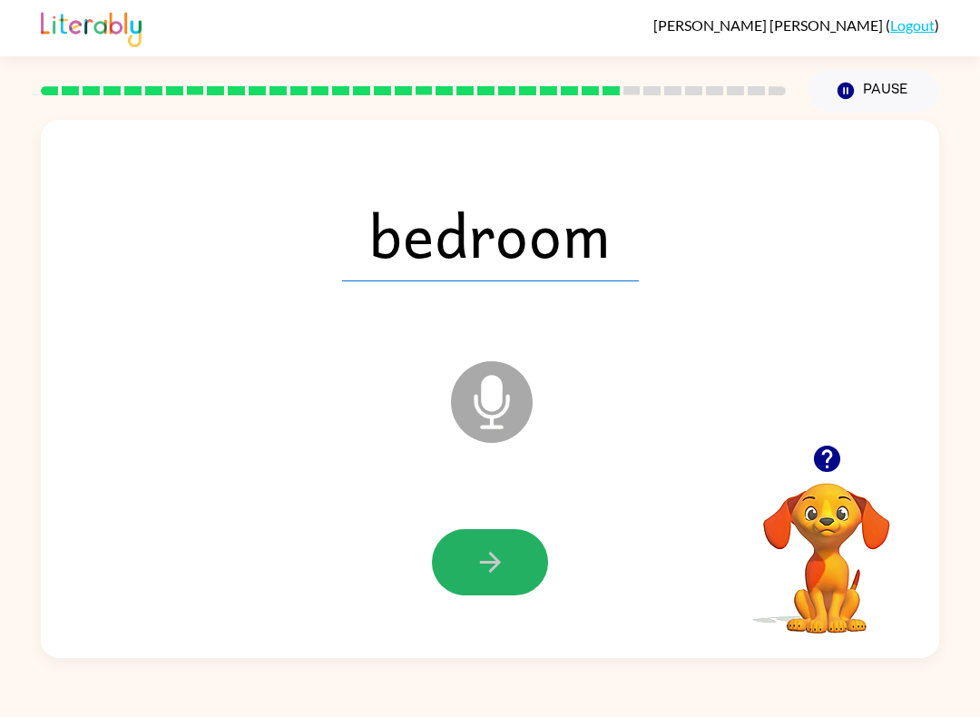
click at [496, 578] on icon "button" at bounding box center [491, 562] width 32 height 32
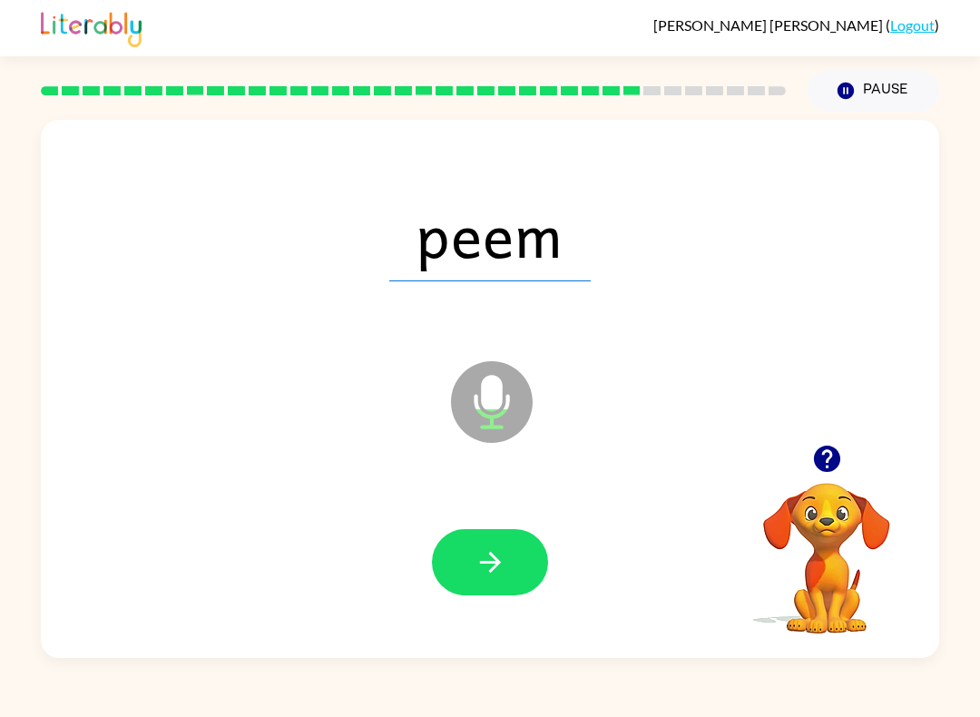
click at [493, 575] on icon "button" at bounding box center [491, 562] width 32 height 32
click at [508, 545] on button "button" at bounding box center [490, 562] width 116 height 66
click at [492, 575] on icon "button" at bounding box center [491, 562] width 32 height 32
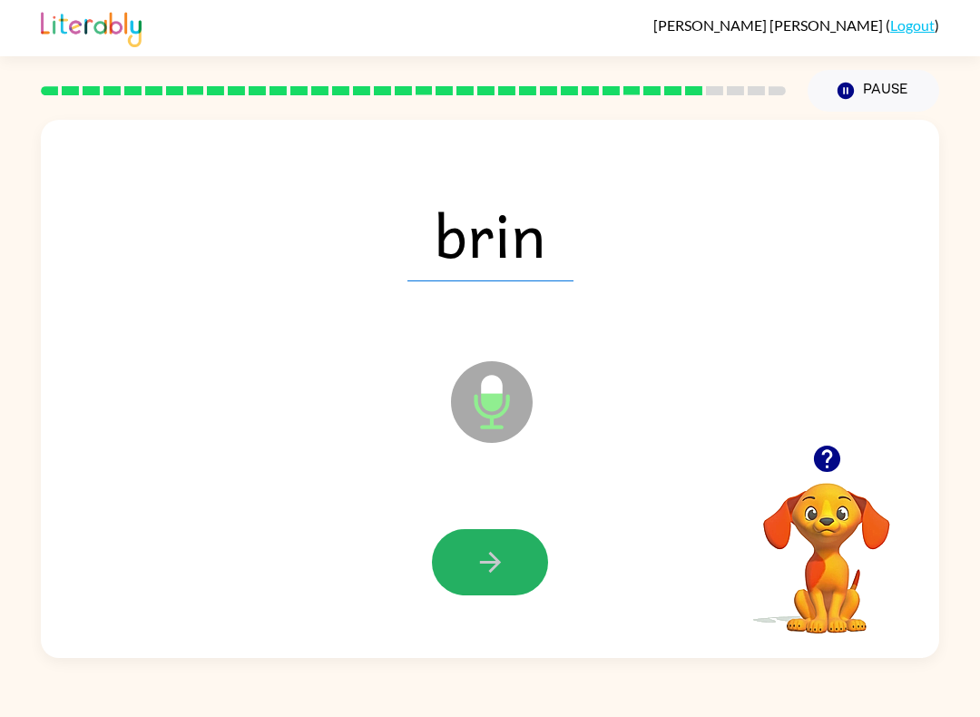
click at [487, 587] on button "button" at bounding box center [490, 562] width 116 height 66
click at [493, 558] on div at bounding box center [490, 562] width 116 height 66
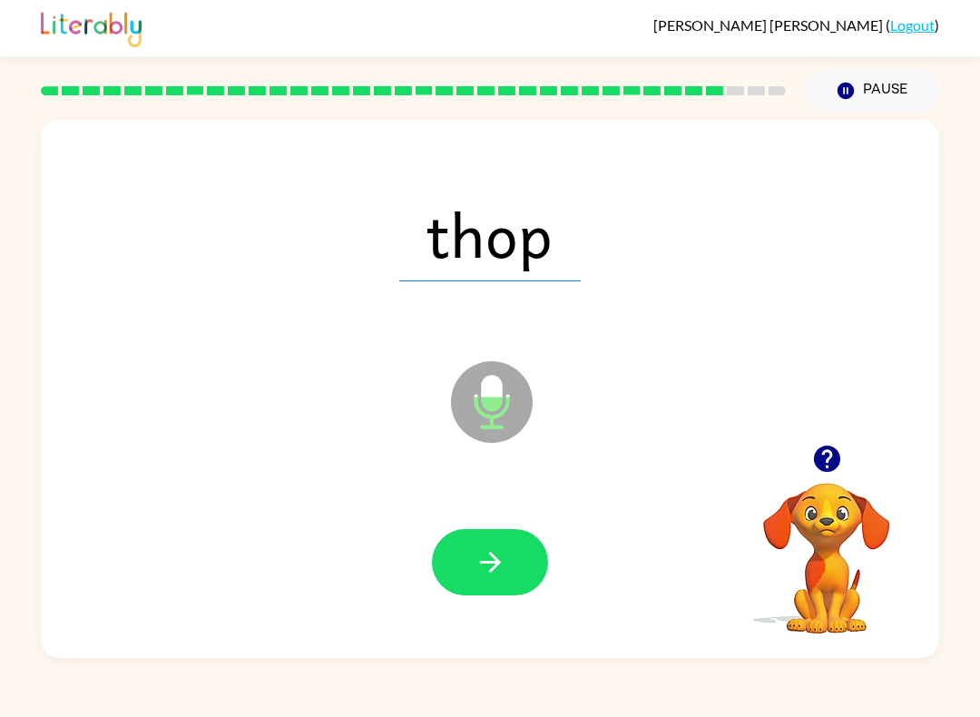
click at [505, 559] on icon "button" at bounding box center [491, 562] width 32 height 32
click at [499, 576] on icon "button" at bounding box center [491, 562] width 32 height 32
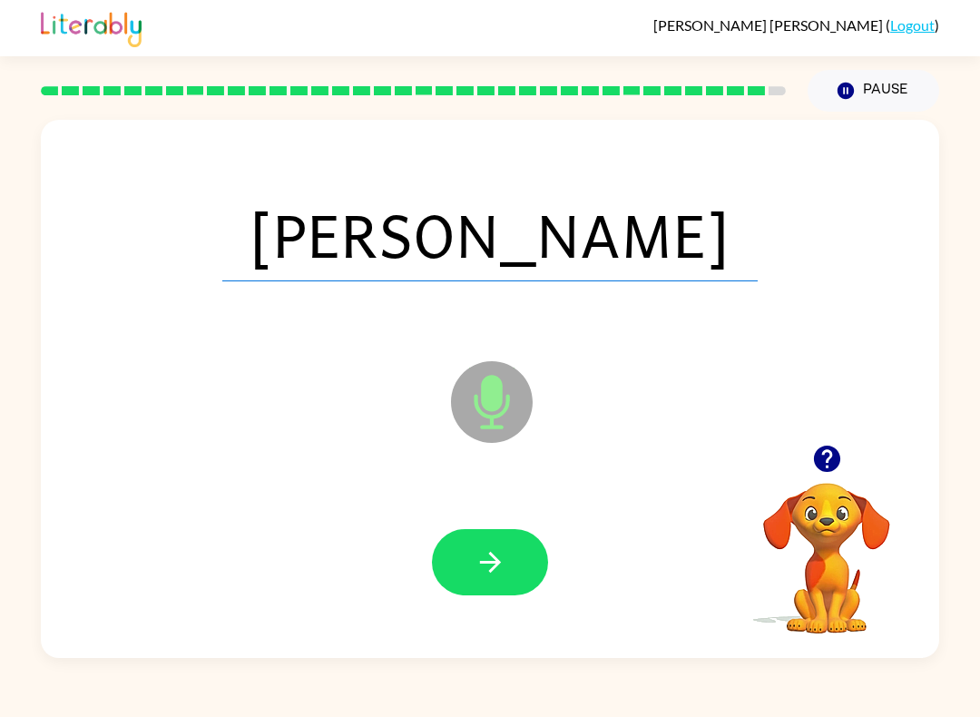
click at [498, 570] on icon "button" at bounding box center [491, 562] width 32 height 32
